Goal: Contribute content

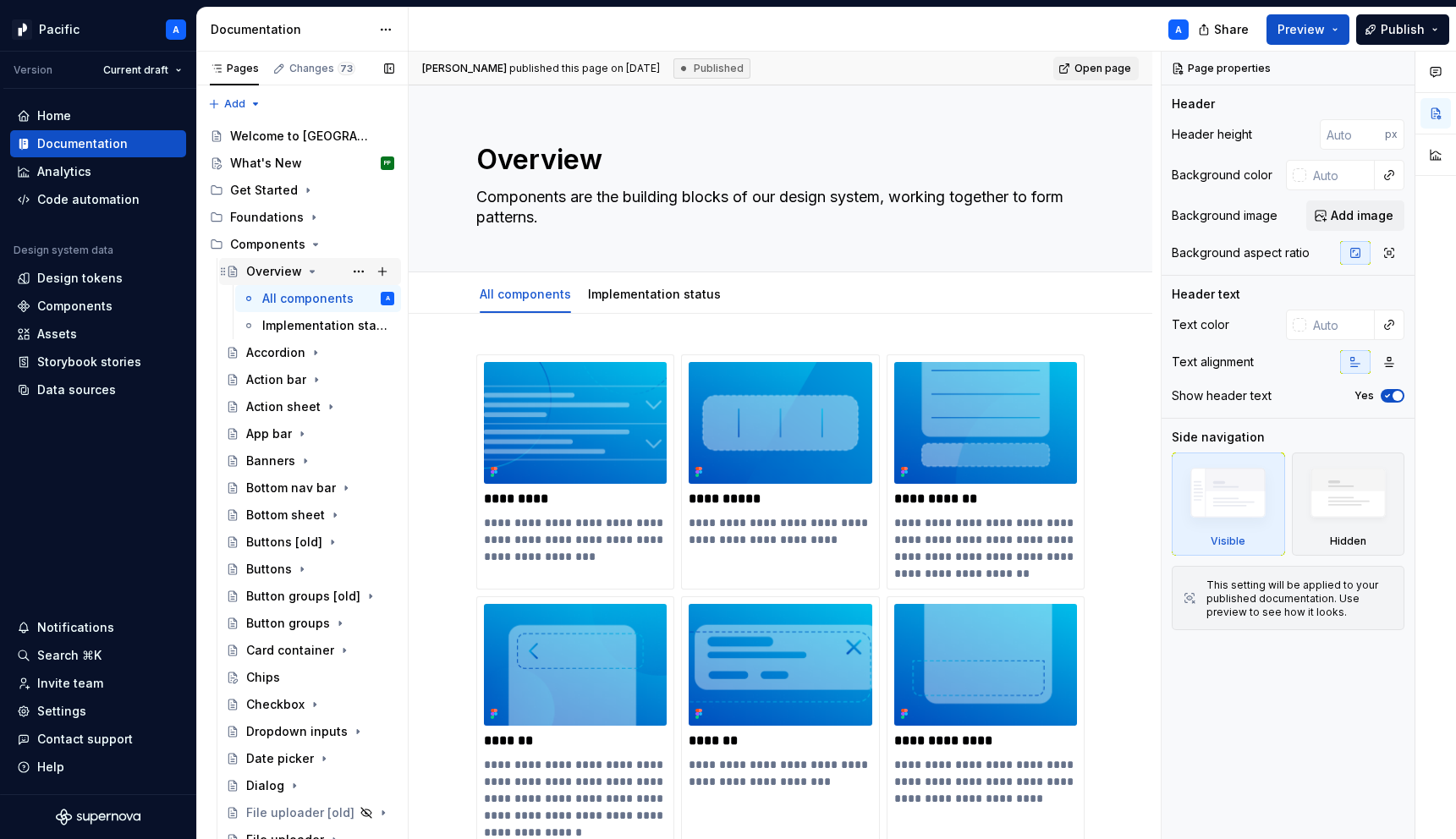
click at [310, 267] on icon "Page tree" at bounding box center [312, 271] width 14 height 14
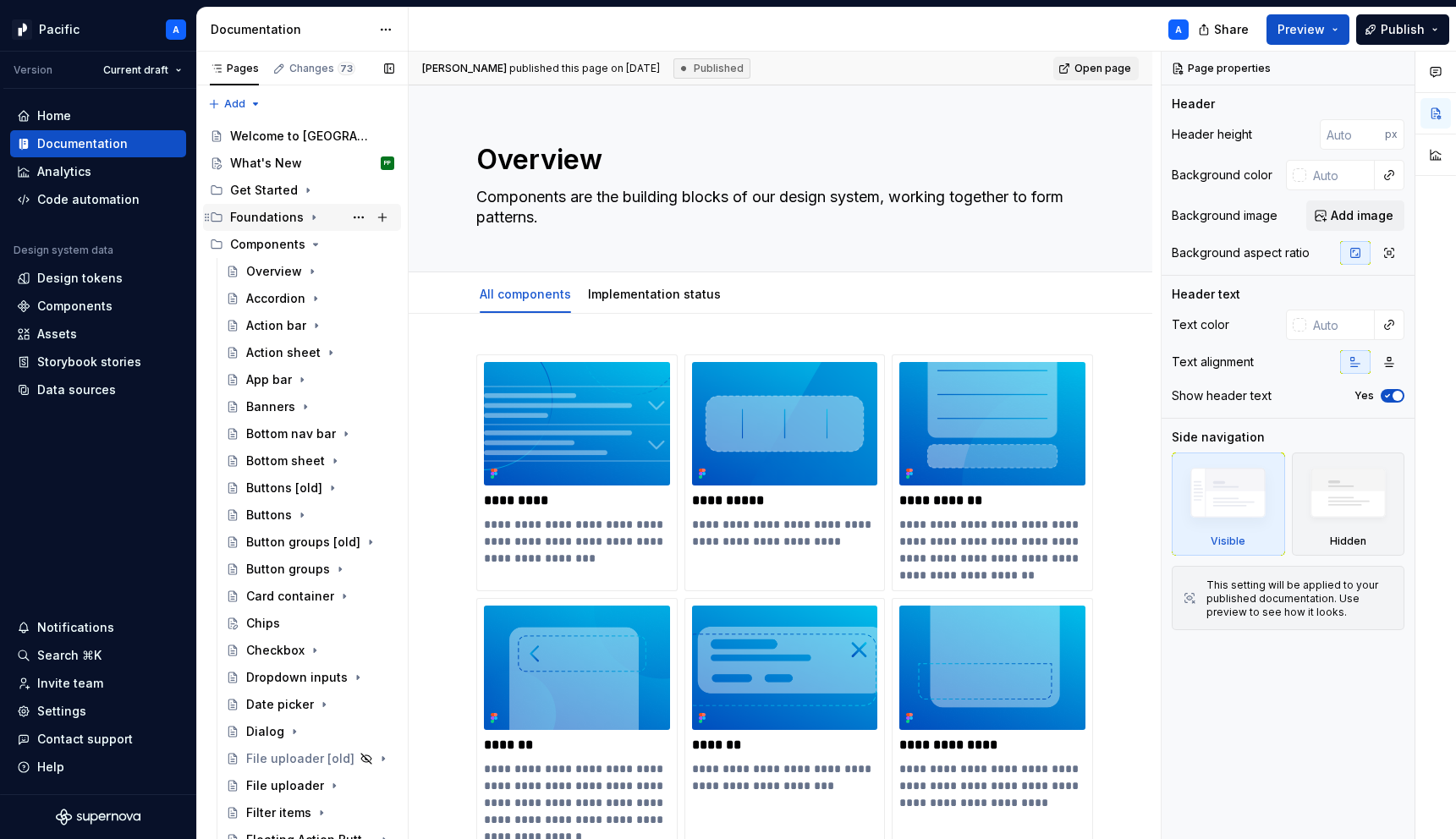
click at [313, 216] on icon "Page tree" at bounding box center [314, 217] width 14 height 14
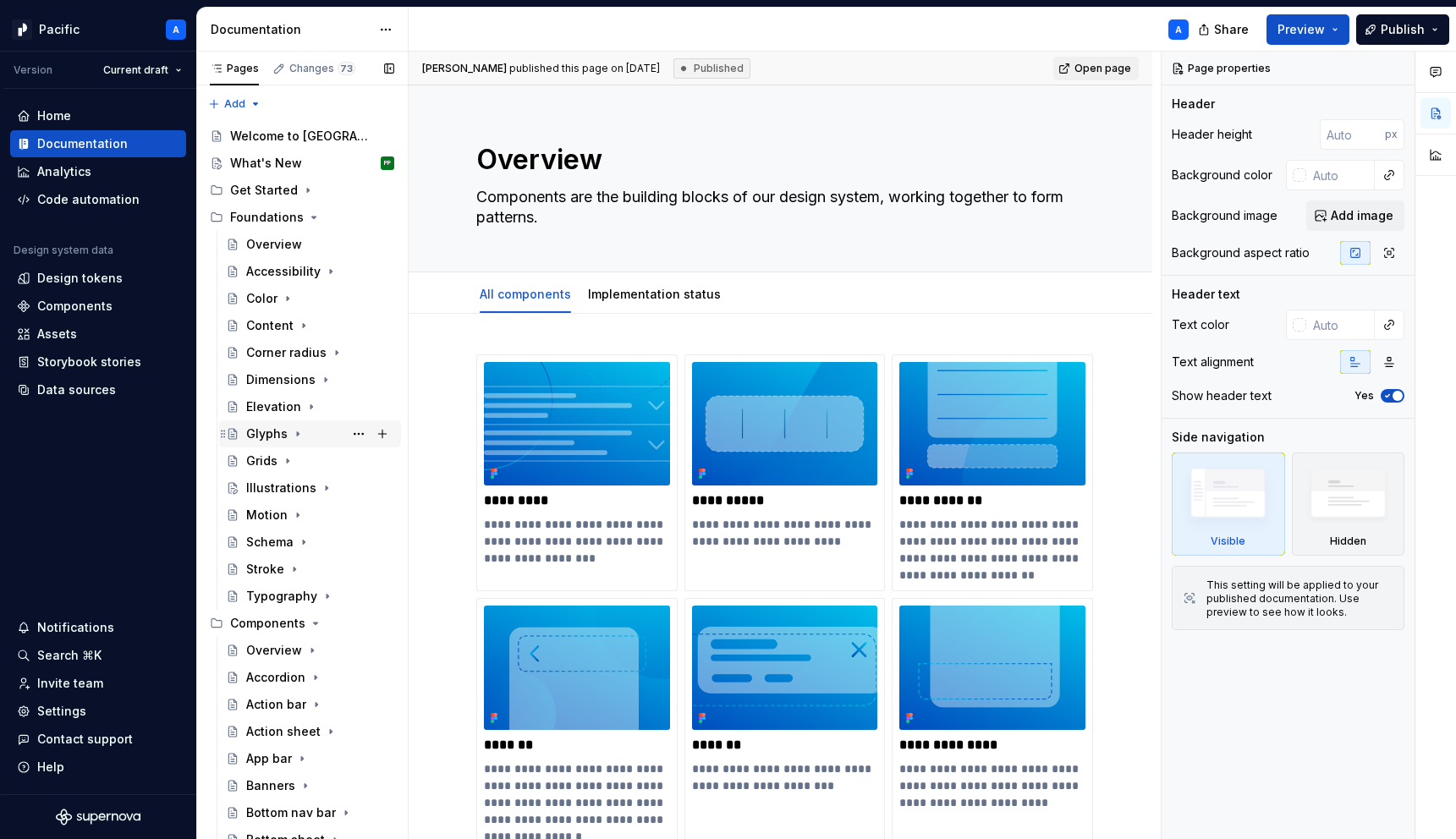
click at [282, 441] on div "Glyphs" at bounding box center [267, 434] width 41 height 17
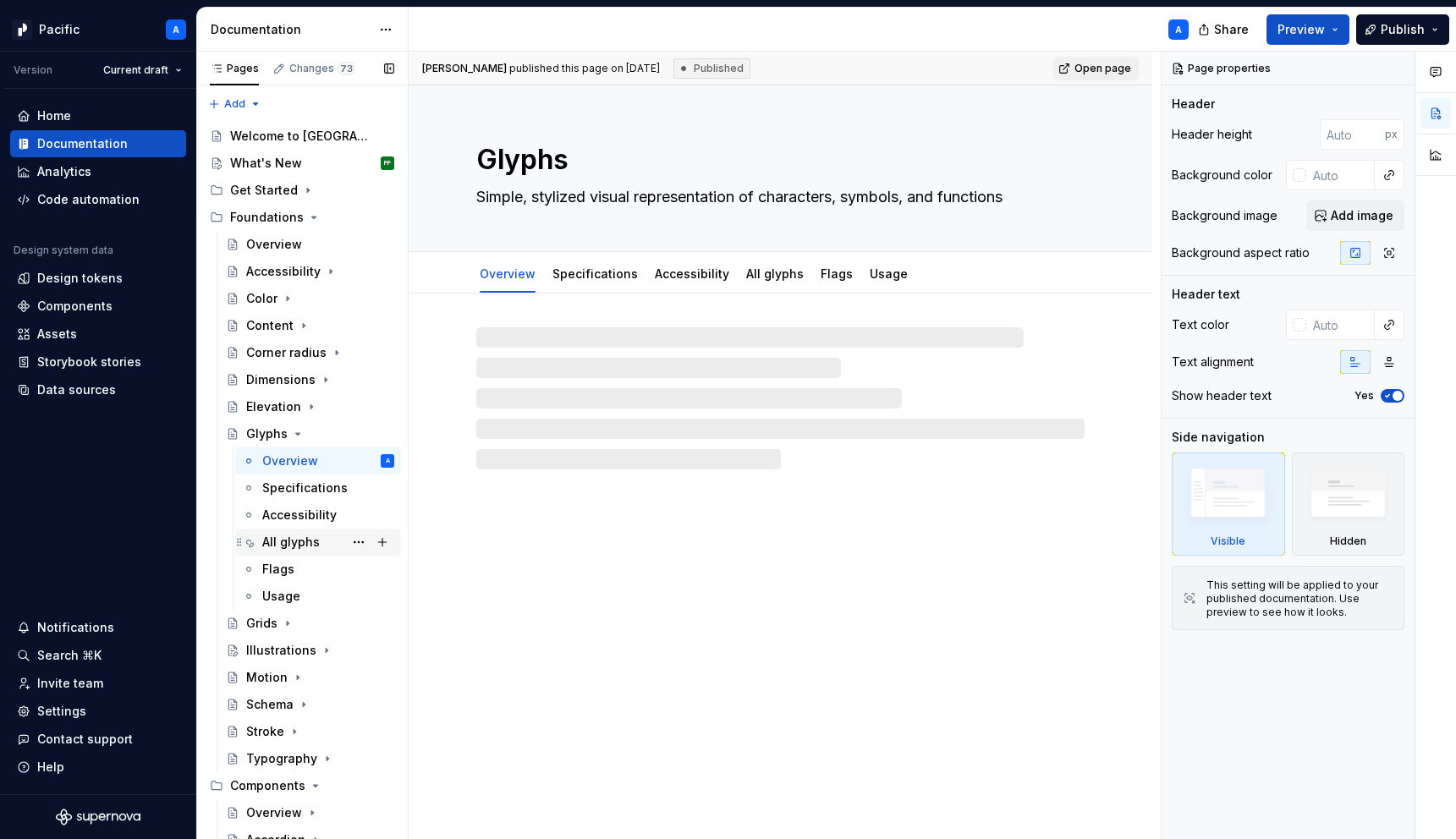
click at [314, 541] on div "All glyphs" at bounding box center [290, 543] width 57 height 17
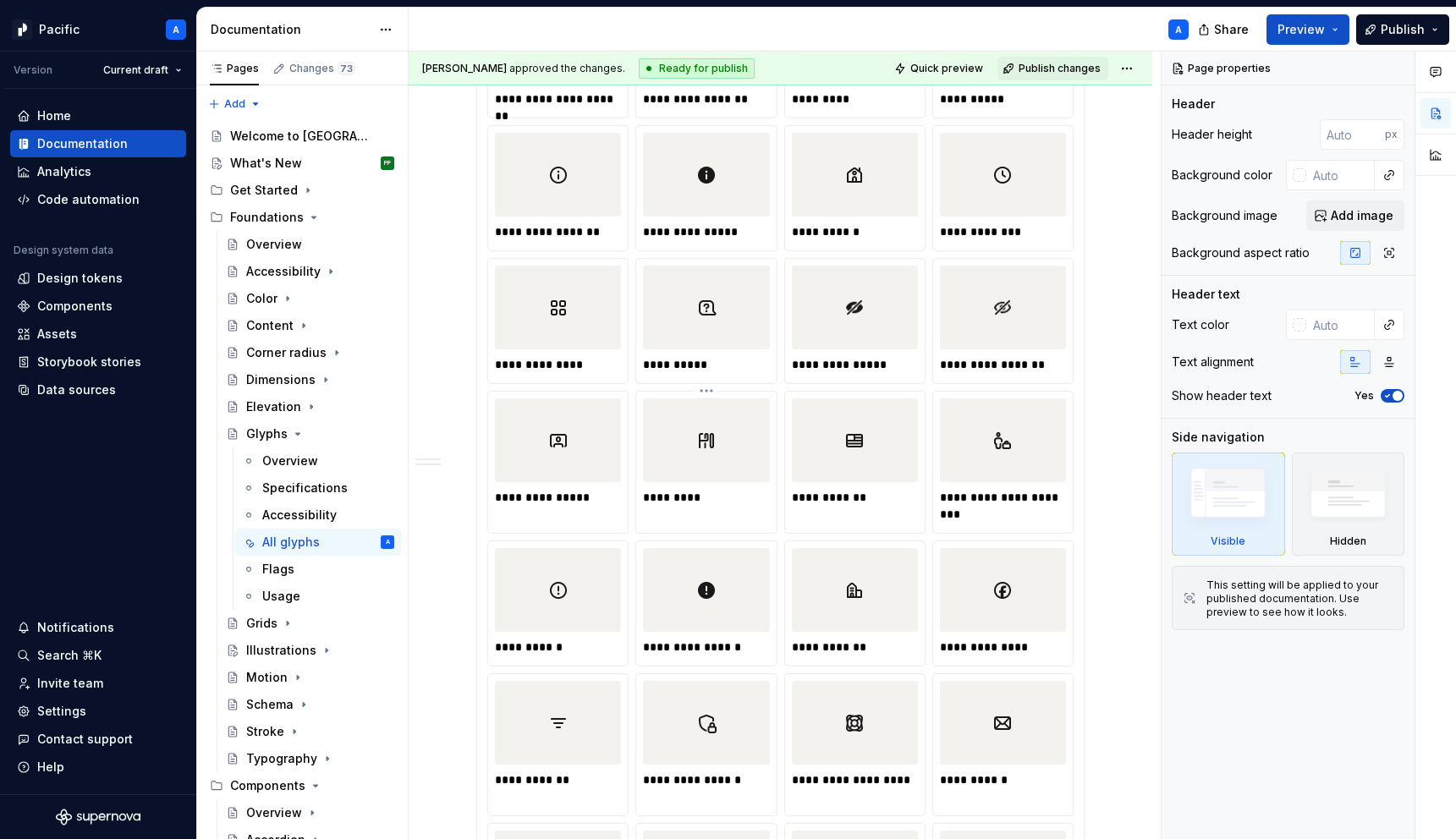
scroll to position [3594, 0]
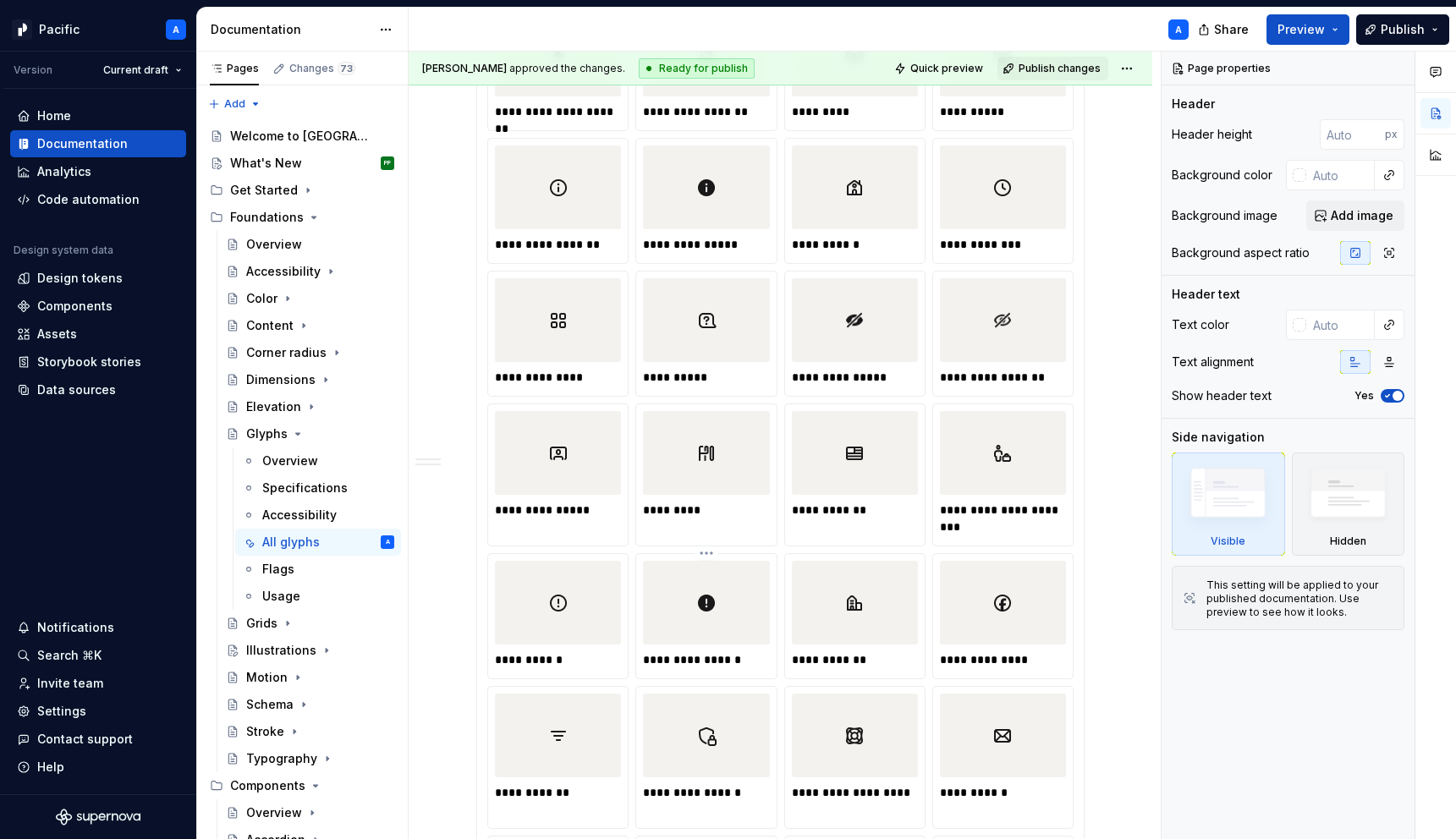
click at [686, 628] on div at bounding box center [705, 603] width 126 height 84
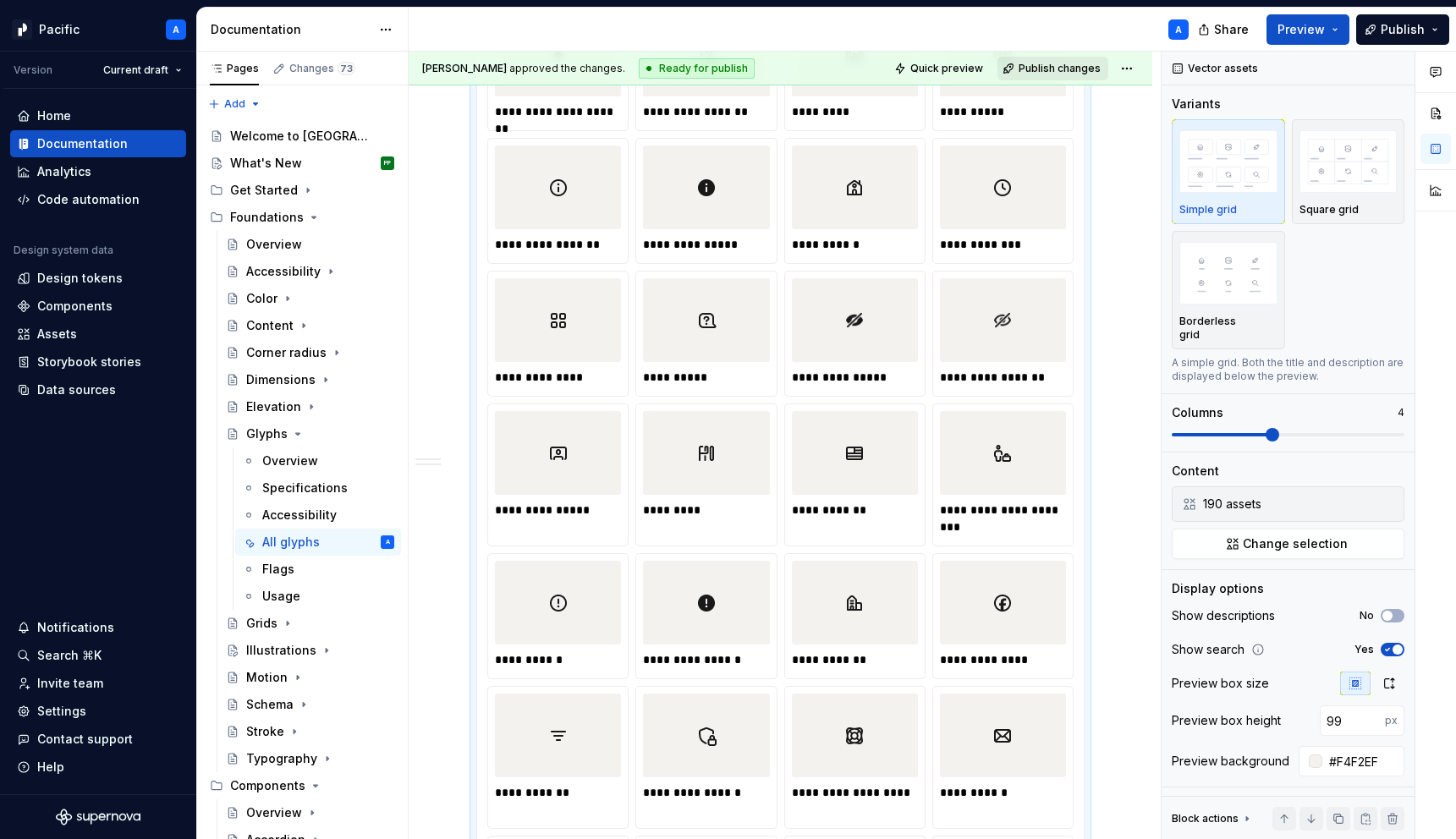
click at [1082, 75] on button "Publish changes" at bounding box center [1052, 68] width 110 height 24
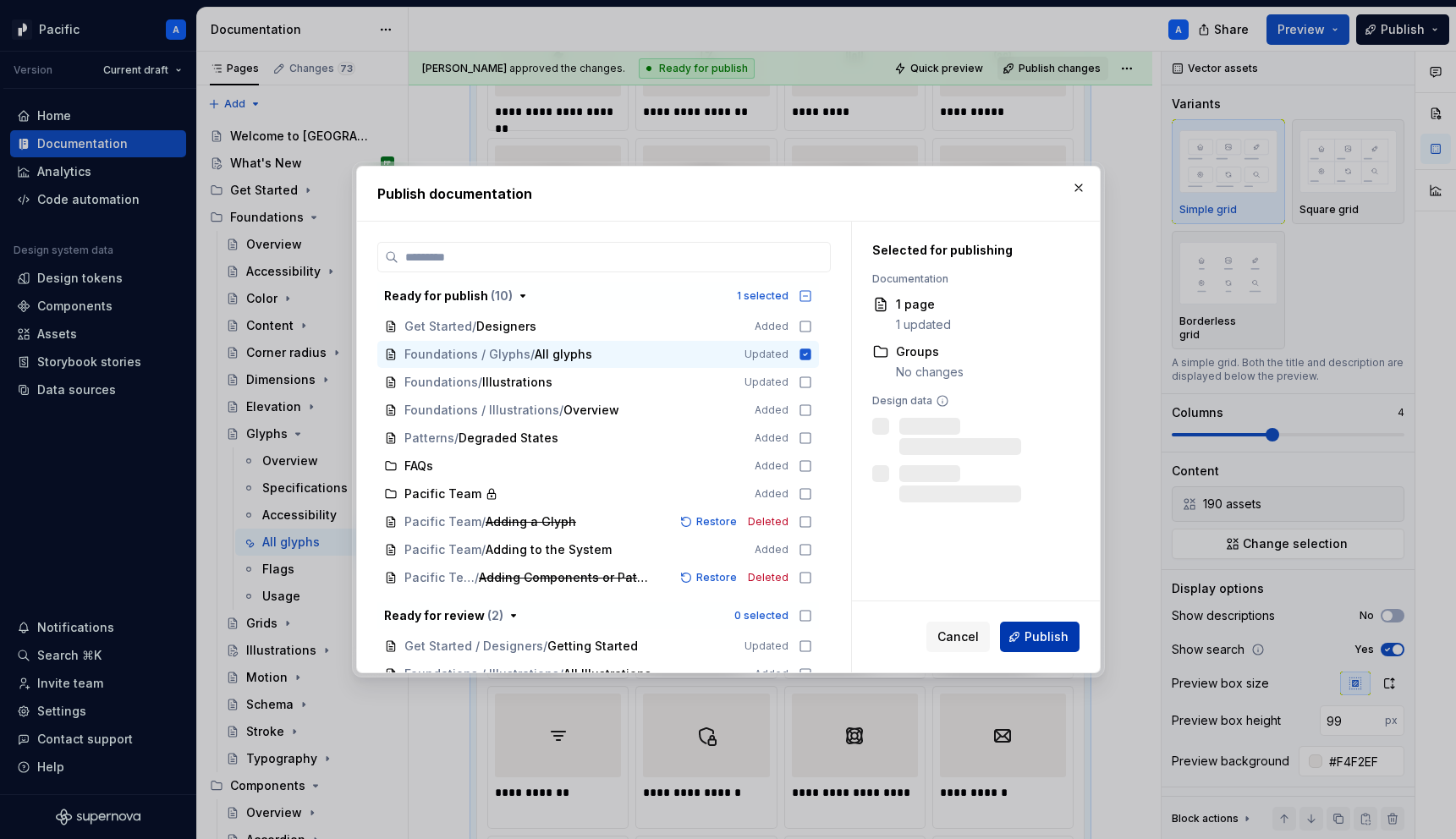
click at [1067, 634] on button "Publish" at bounding box center [1039, 637] width 80 height 31
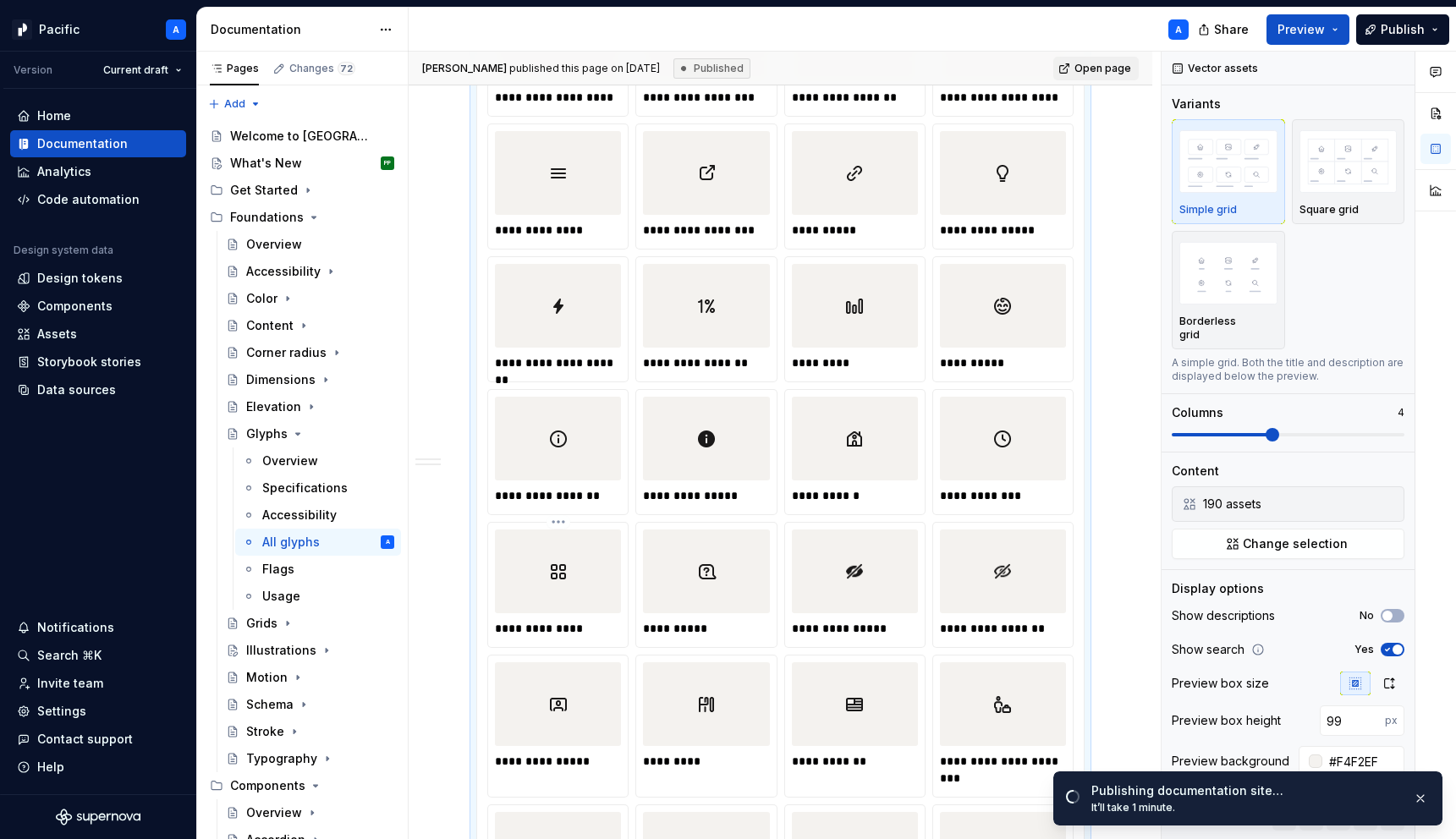
scroll to position [3344, 0]
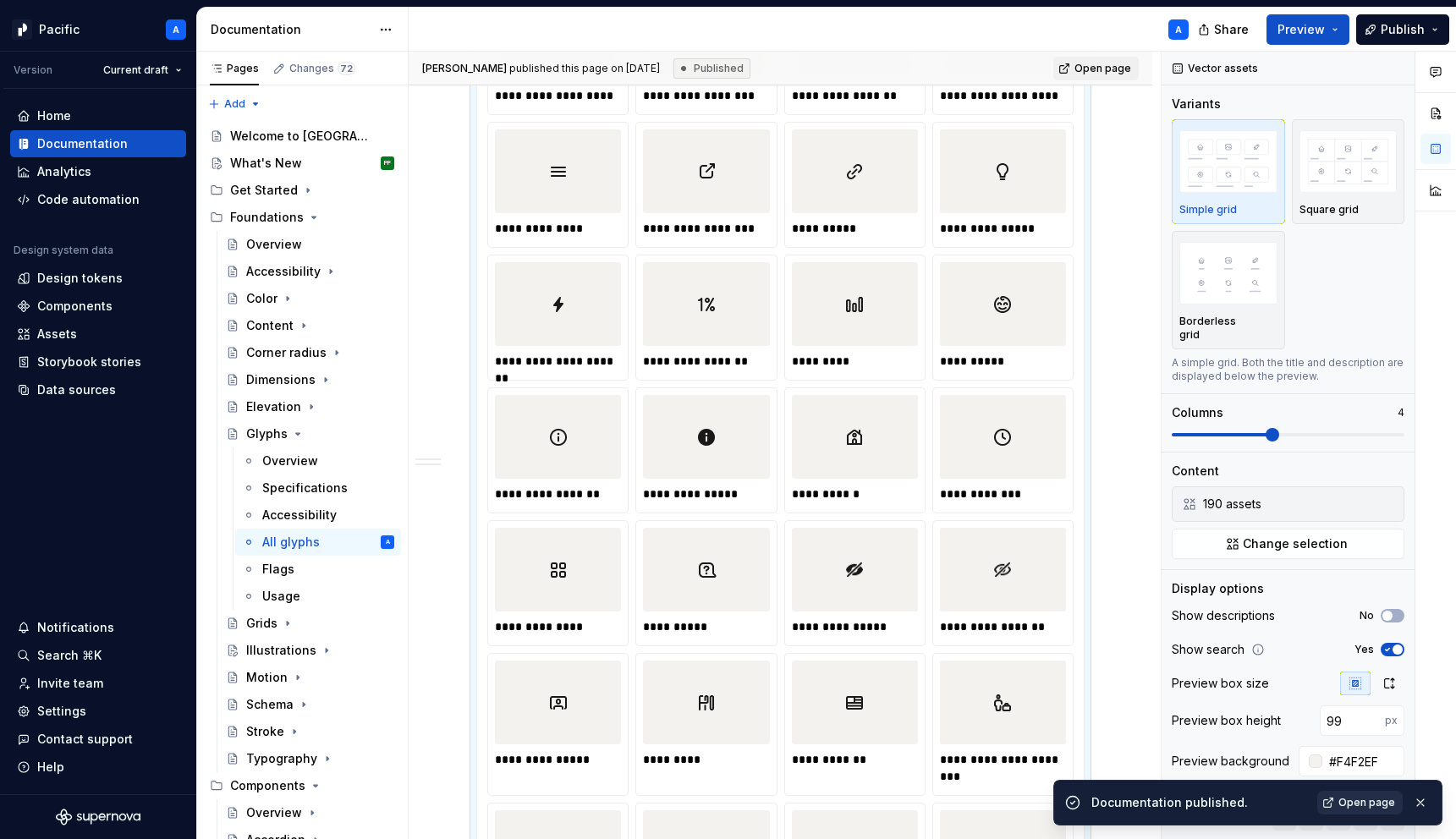
click at [1357, 803] on span "Open page" at bounding box center [1366, 803] width 56 height 14
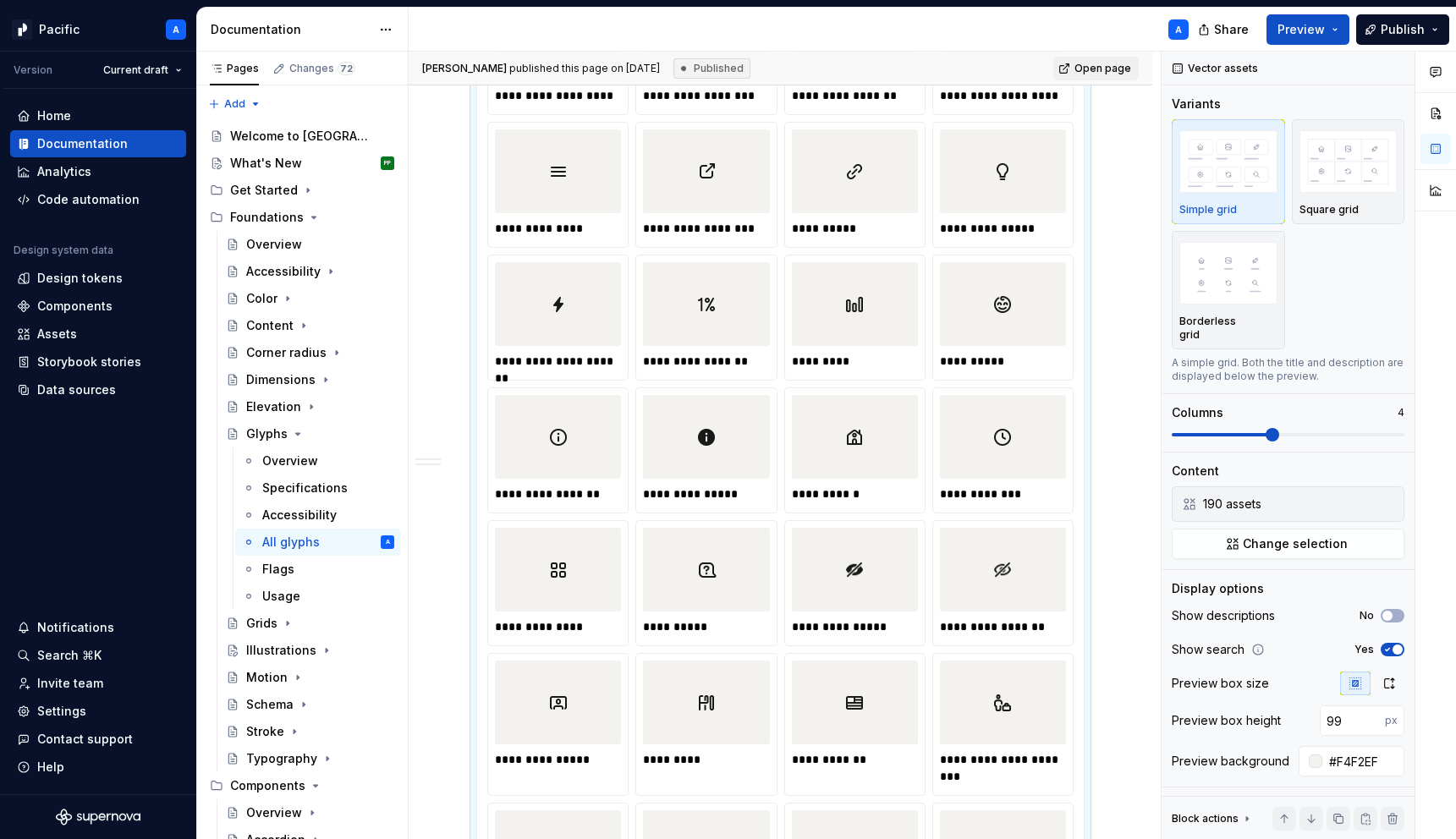
type textarea "*"
